Goal: Task Accomplishment & Management: Manage account settings

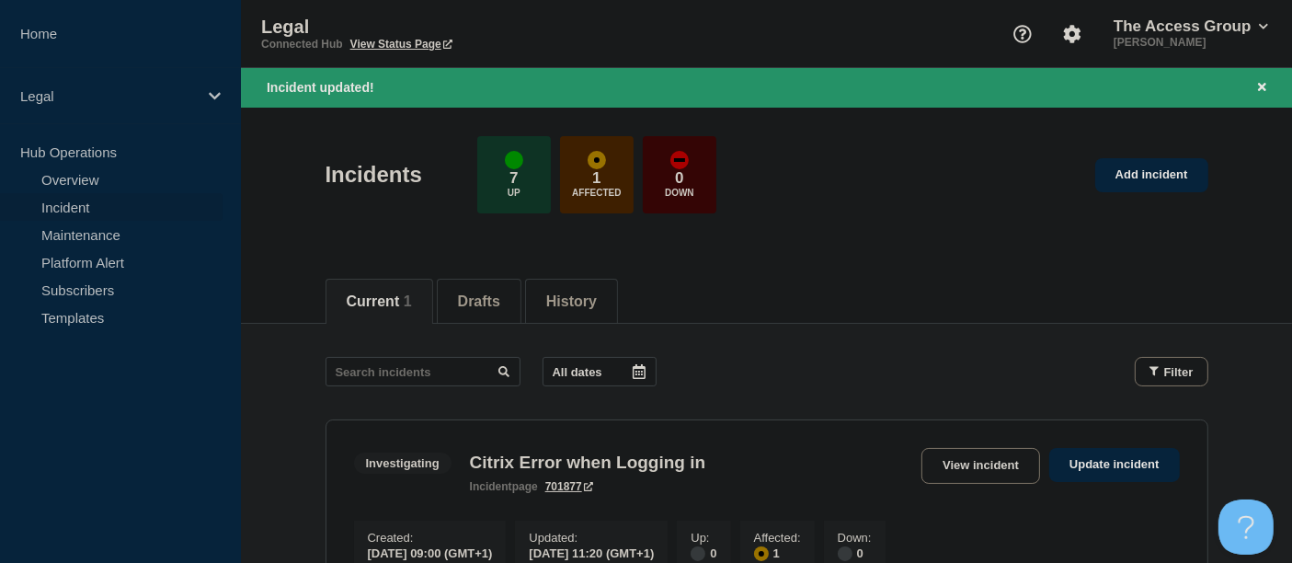
scroll to position [204, 0]
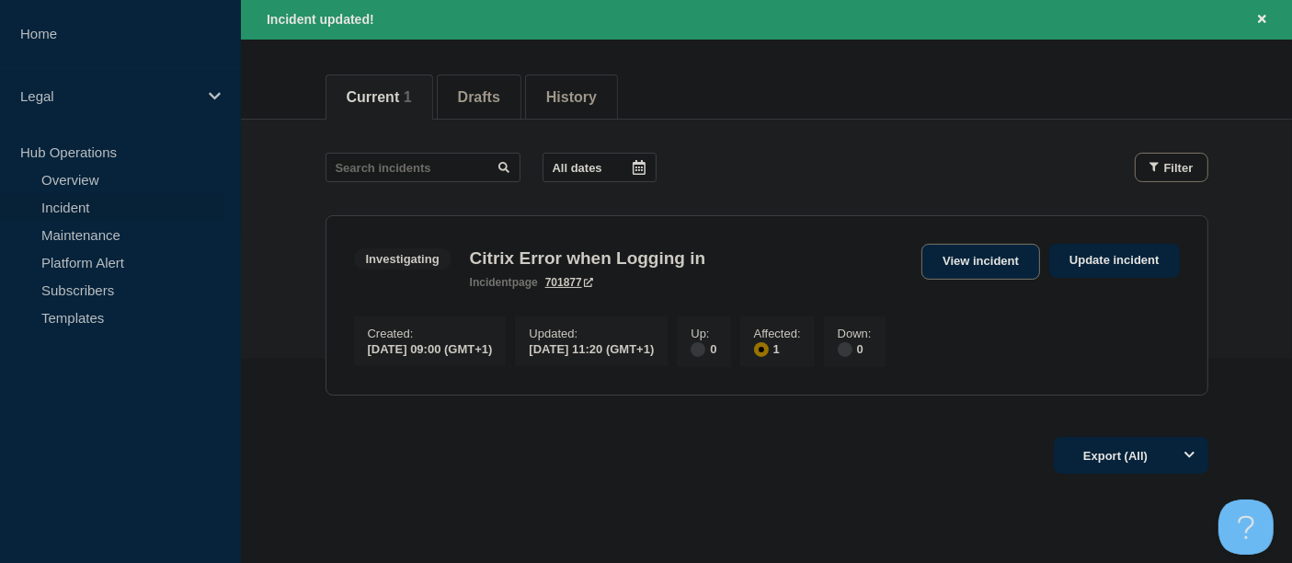
click at [993, 256] on link "View incident" at bounding box center [980, 262] width 119 height 36
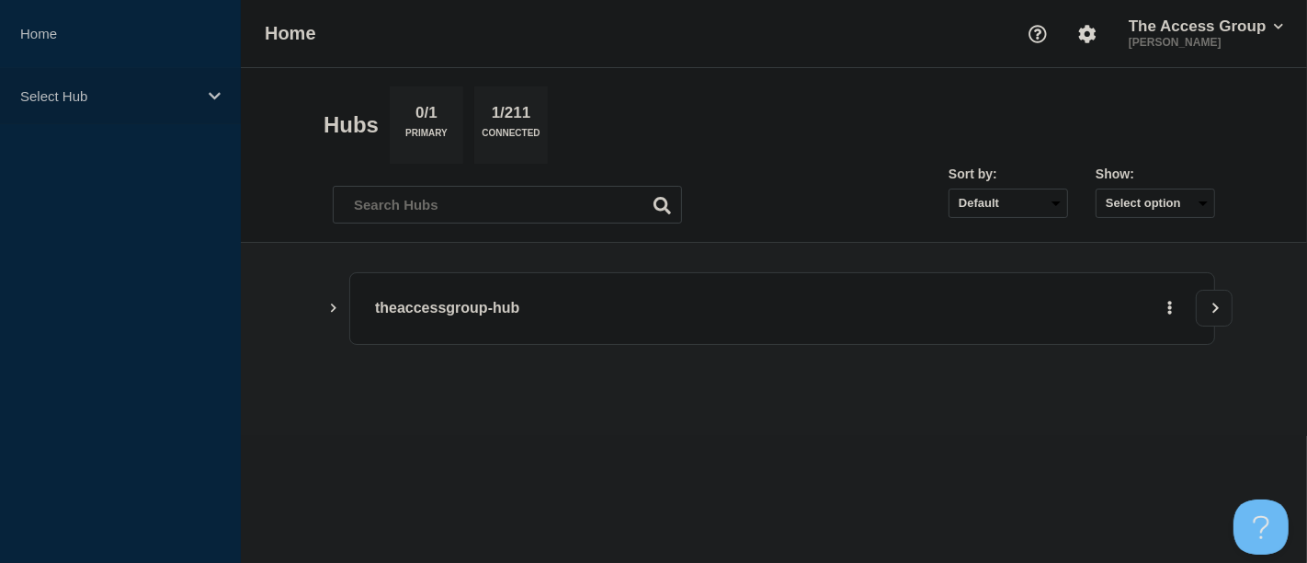
click at [218, 94] on icon at bounding box center [215, 95] width 12 height 7
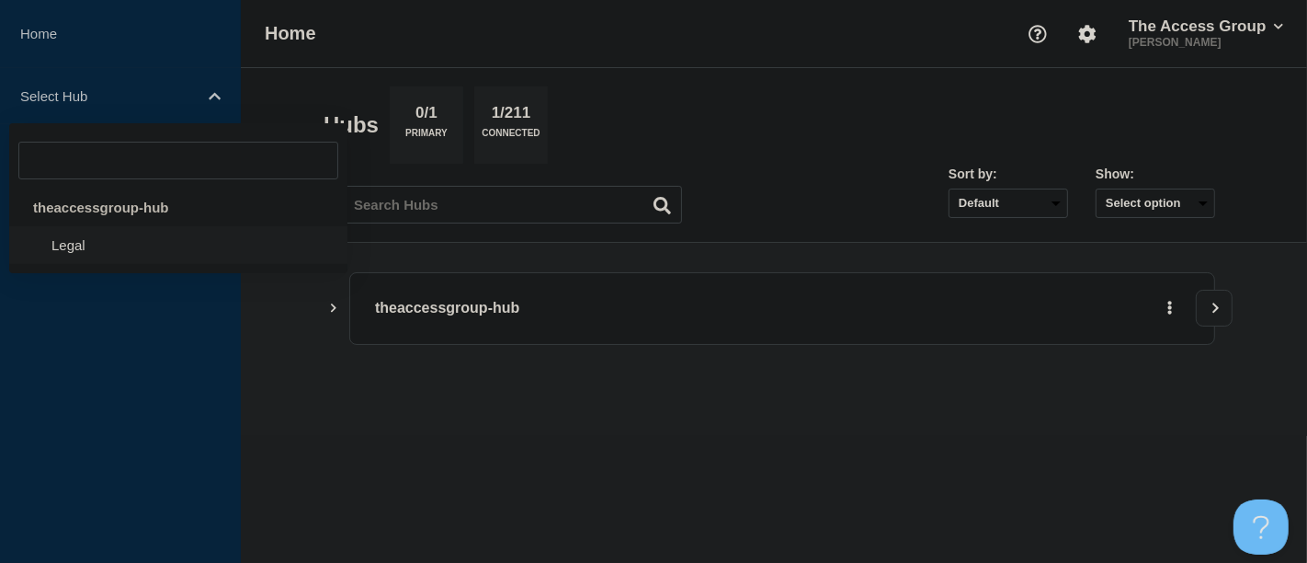
click at [99, 245] on li "Legal" at bounding box center [178, 245] width 338 height 38
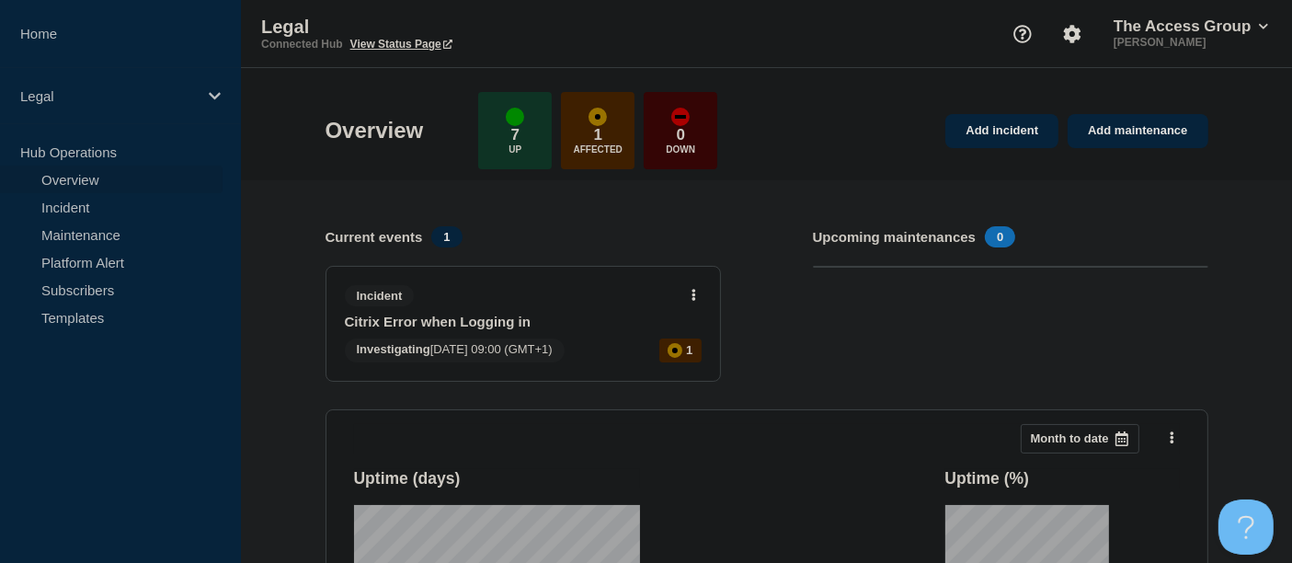
click at [545, 306] on div "Incident Citrix Error when Logging in" at bounding box center [515, 307] width 341 height 44
click at [521, 318] on link "Citrix Error when Logging in" at bounding box center [511, 321] width 332 height 16
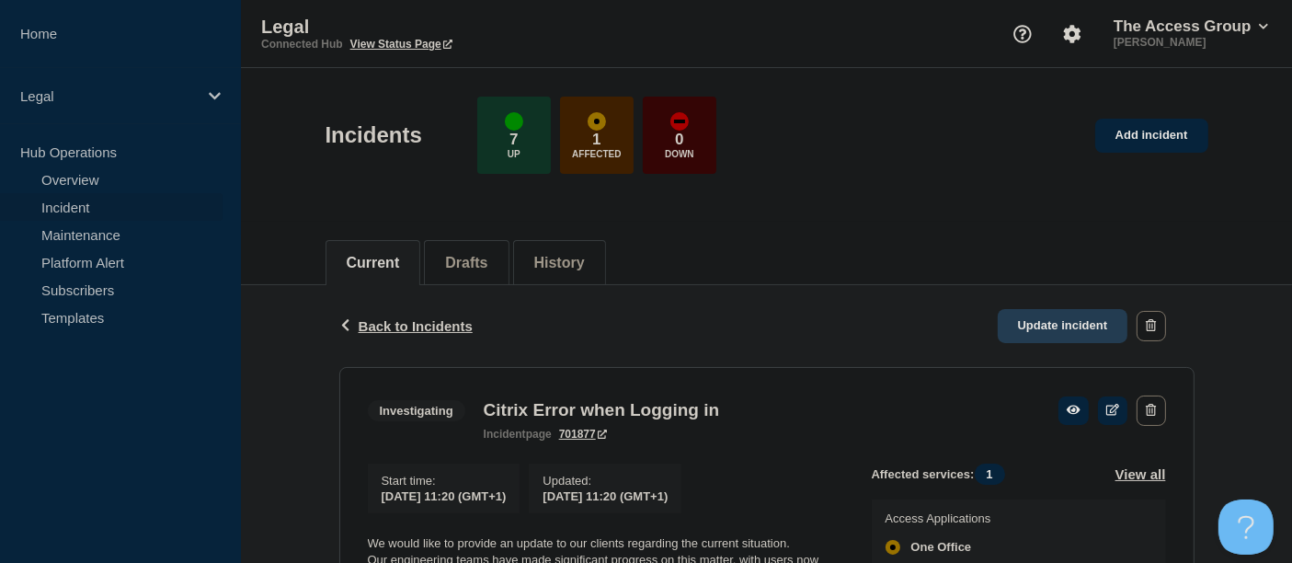
click at [1034, 324] on link "Update incident" at bounding box center [1062, 326] width 131 height 34
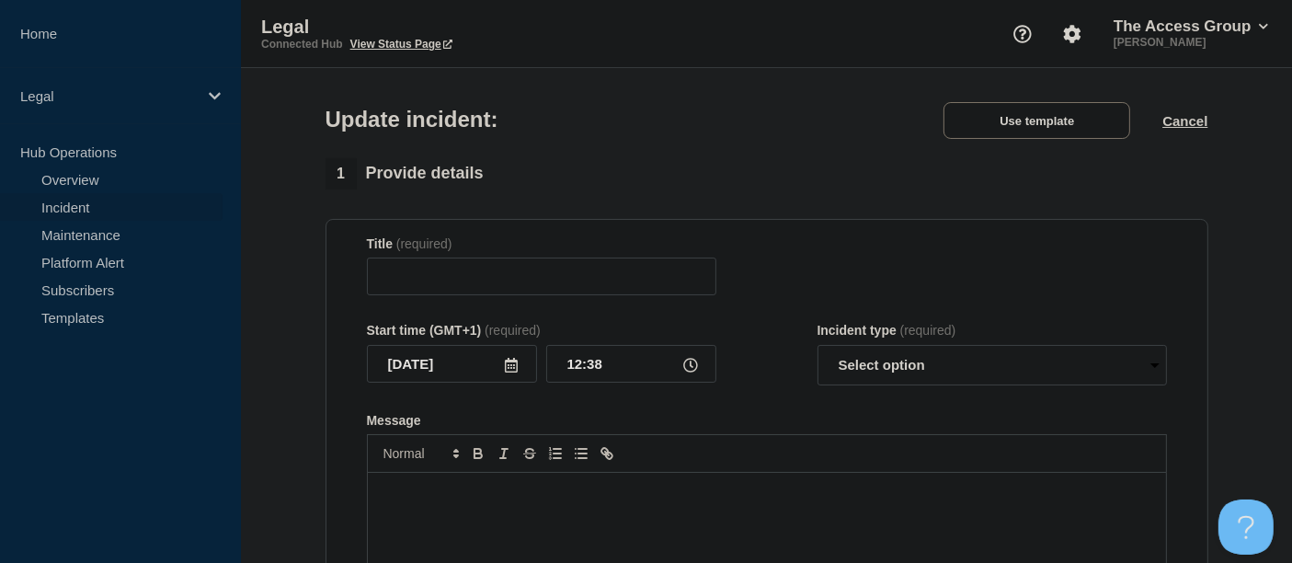
type input "Citrix Error when Logging in"
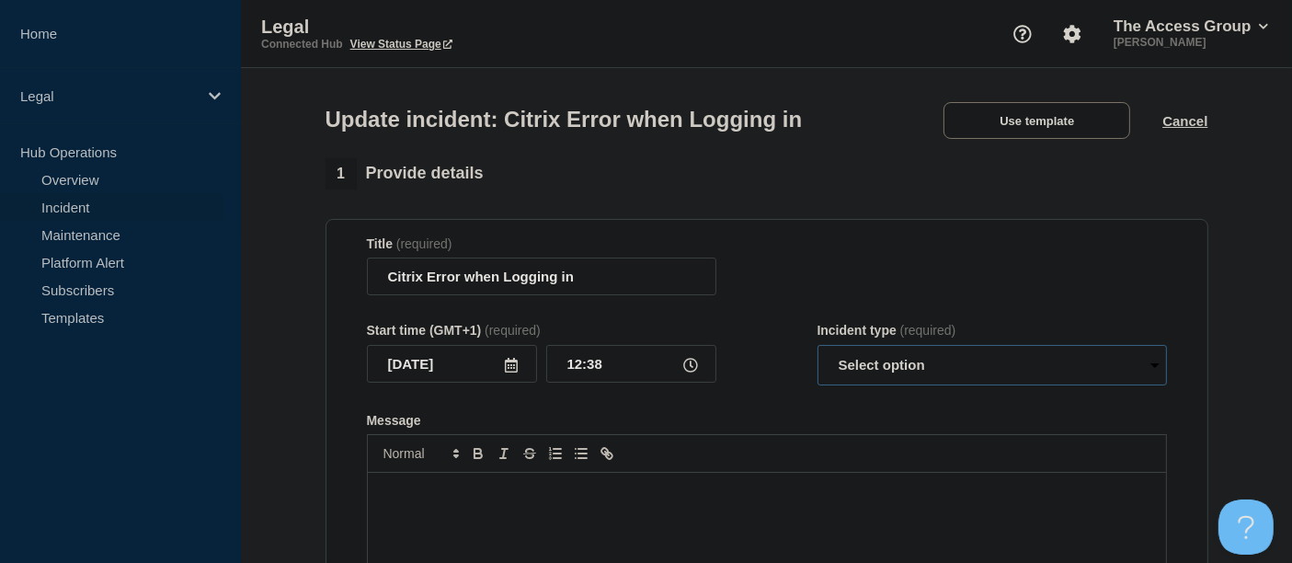
click at [1150, 368] on select "Select option Investigating Identified Monitoring Resolved" at bounding box center [991, 365] width 349 height 40
select select "monitoring"
click at [817, 349] on select "Select option Investigating Identified Monitoring Resolved" at bounding box center [991, 365] width 349 height 40
click at [552, 492] on p "Message" at bounding box center [767, 492] width 770 height 17
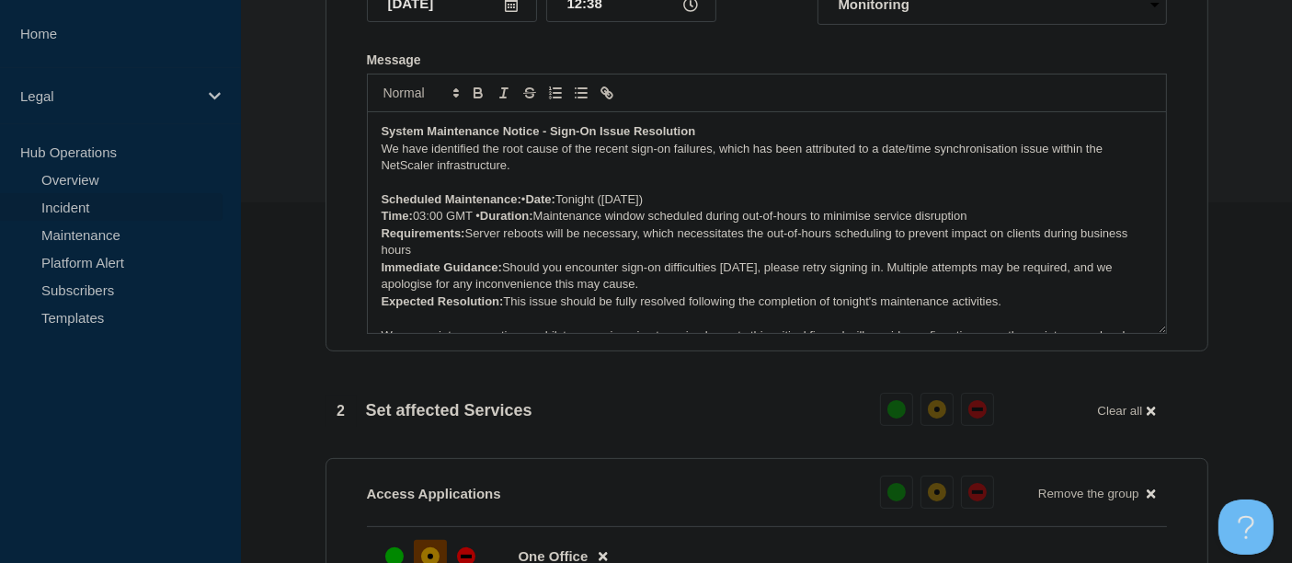
scroll to position [408, 0]
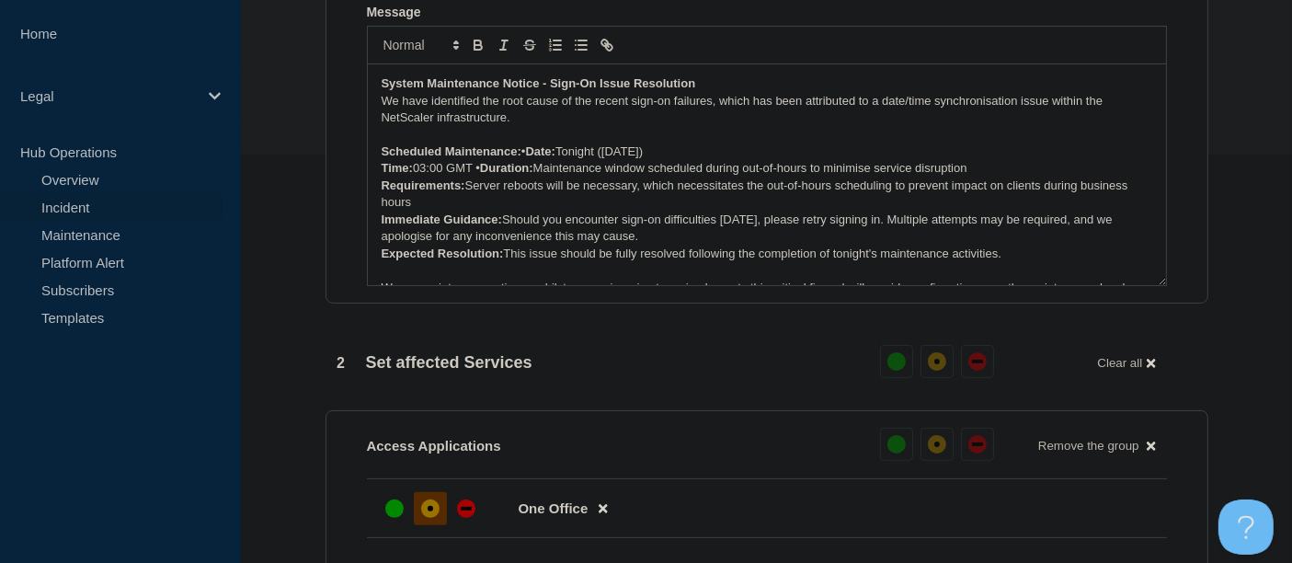
drag, startPoint x: 856, startPoint y: 172, endPoint x: 963, endPoint y: 103, distance: 127.8
drag, startPoint x: 963, startPoint y: 103, endPoint x: 929, endPoint y: 148, distance: 56.4
click at [929, 148] on p "Scheduled Maintenance: • Date: Tonight ([DATE])" at bounding box center [767, 151] width 770 height 17
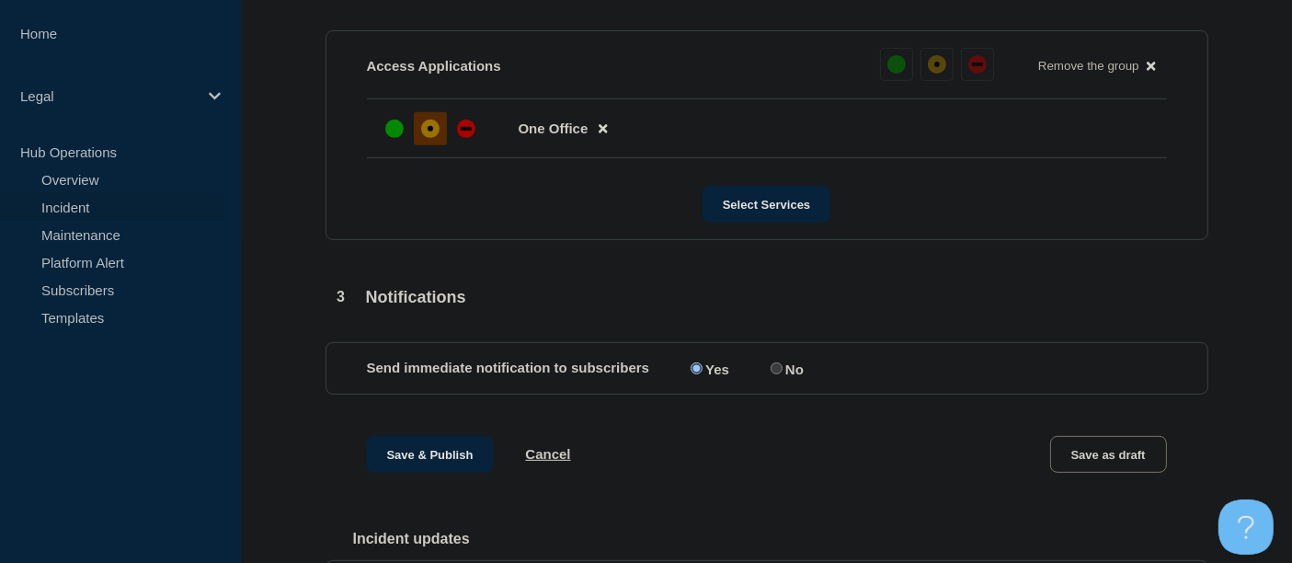
scroll to position [886, 0]
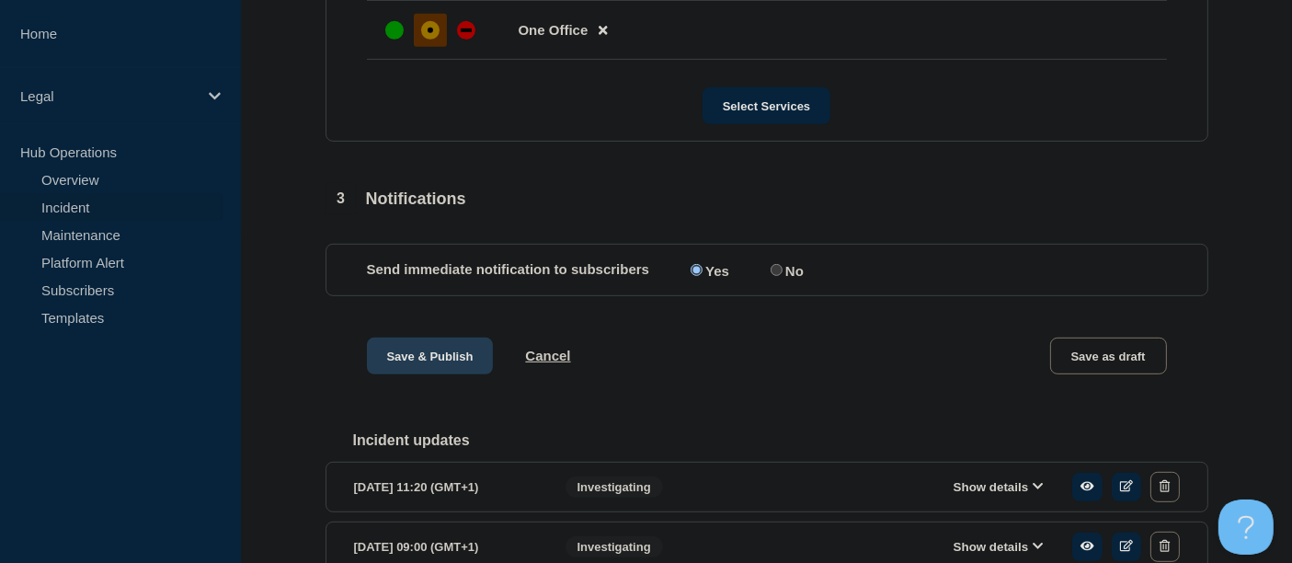
click at [428, 368] on button "Save & Publish" at bounding box center [430, 355] width 127 height 37
